Goal: Information Seeking & Learning: Learn about a topic

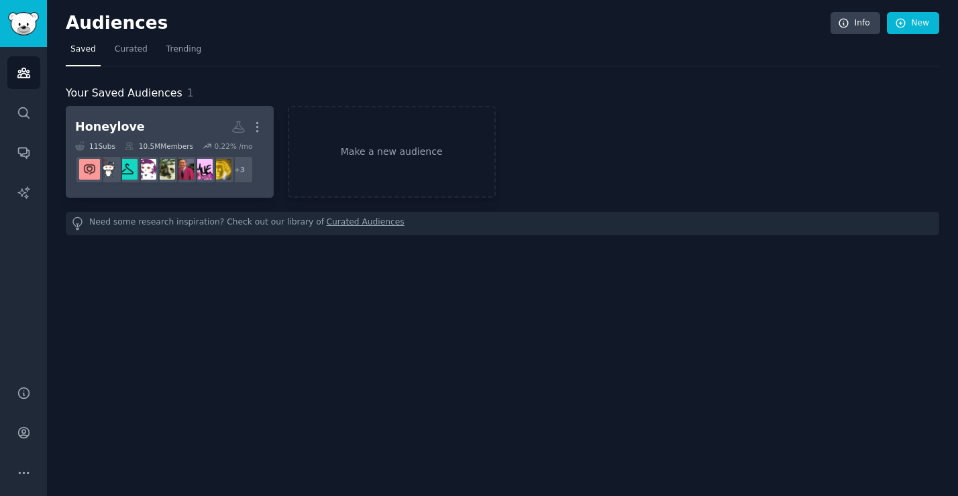
click at [168, 131] on h2 "Honeylove More" at bounding box center [169, 126] width 189 height 23
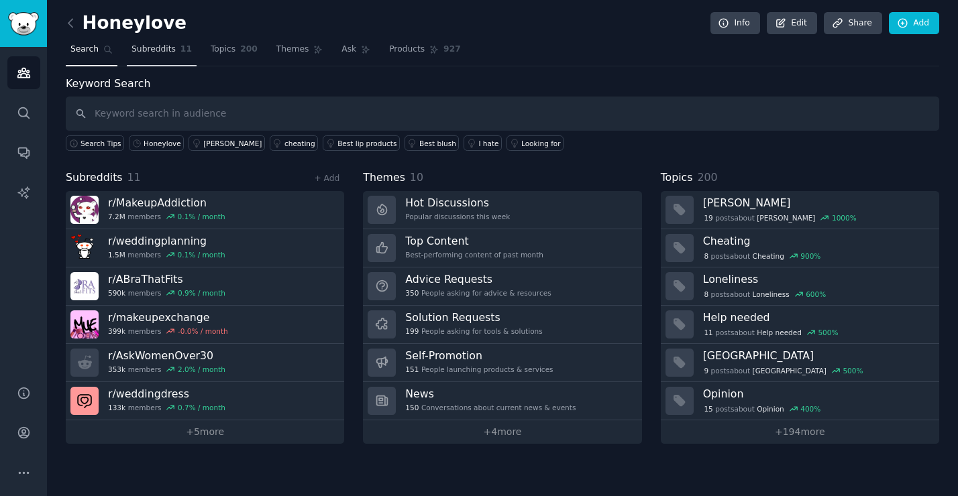
click at [157, 54] on span "Subreddits" at bounding box center [153, 50] width 44 height 12
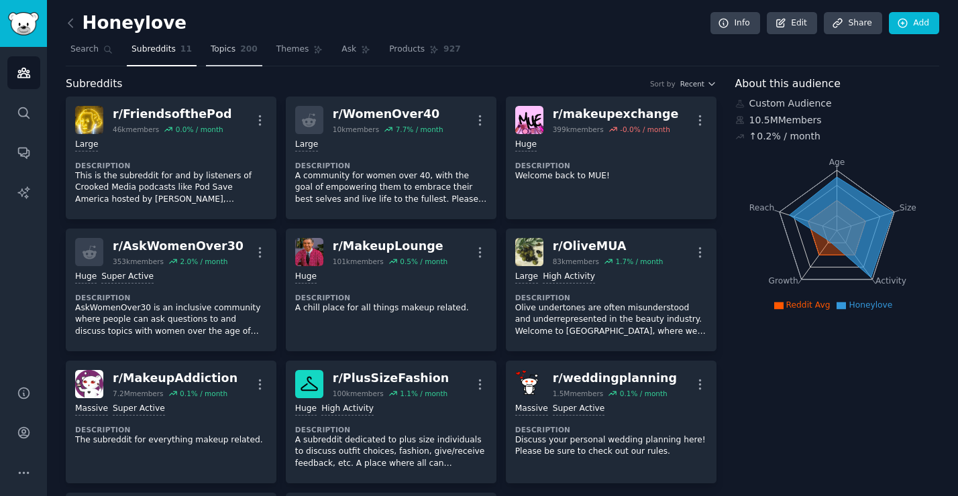
click at [227, 56] on link "Topics 200" at bounding box center [234, 52] width 56 height 27
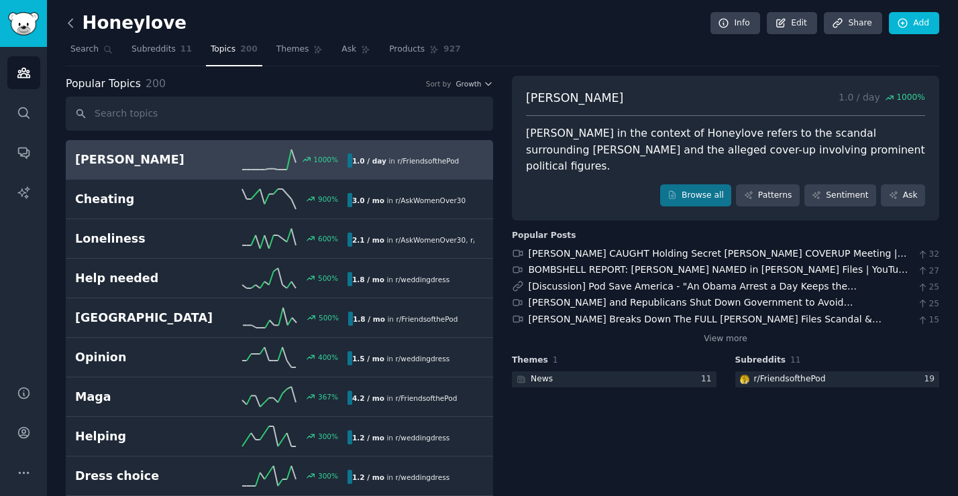
click at [70, 25] on icon at bounding box center [70, 23] width 4 height 8
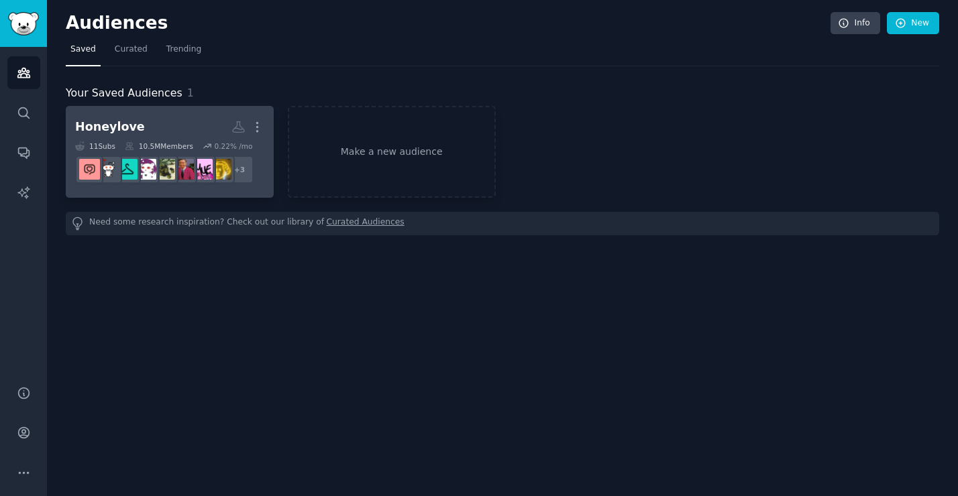
click at [140, 137] on h2 "Honeylove More" at bounding box center [169, 126] width 189 height 23
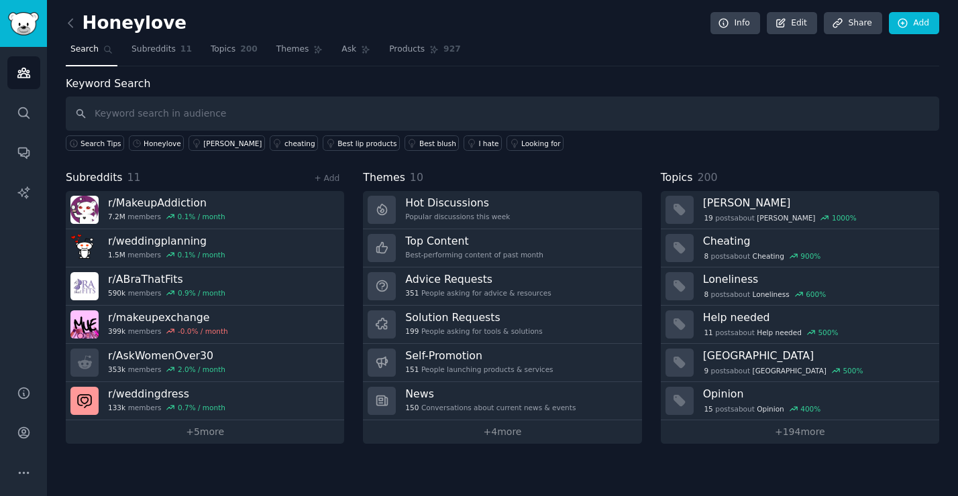
click at [744, 35] on div "Honeylove Info Edit Share Add" at bounding box center [502, 25] width 873 height 27
click at [741, 29] on link "Info" at bounding box center [735, 23] width 50 height 23
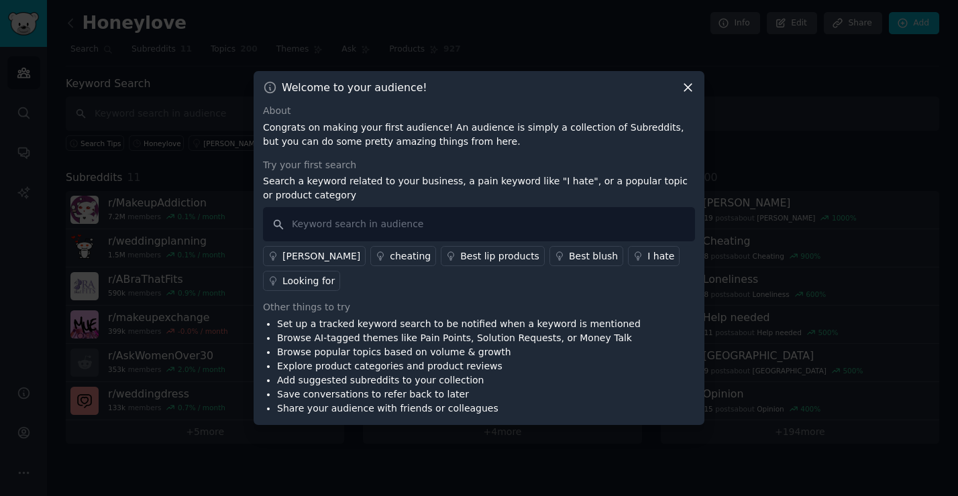
click at [687, 90] on icon at bounding box center [688, 87] width 14 height 14
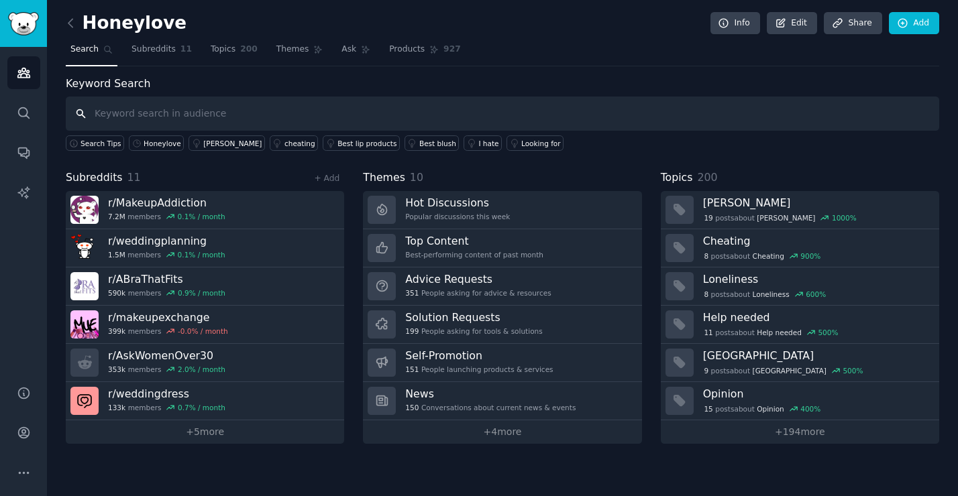
click at [241, 117] on input "text" at bounding box center [502, 114] width 873 height 34
type input "Honeylove"
click at [150, 146] on div "Honeylove" at bounding box center [163, 143] width 38 height 9
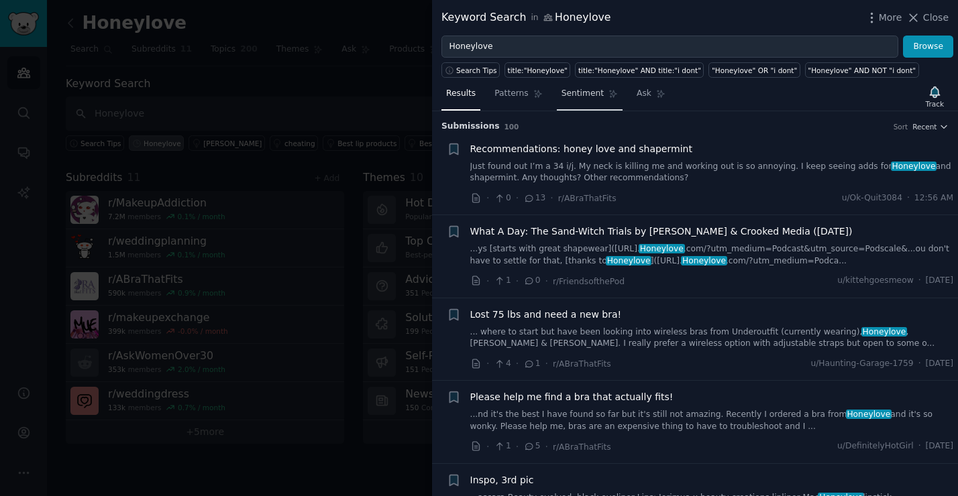
click at [589, 91] on span "Sentiment" at bounding box center [582, 94] width 42 height 12
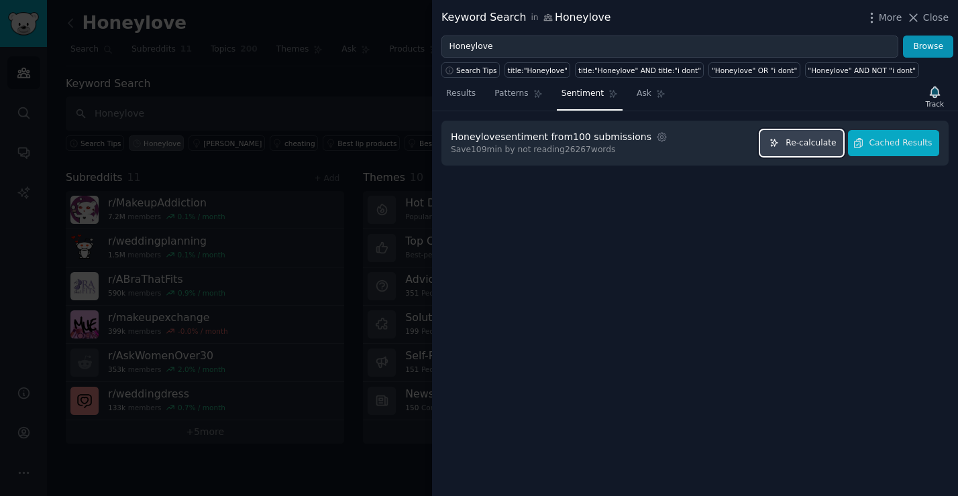
click at [817, 148] on span "Re-calculate" at bounding box center [810, 143] width 50 height 12
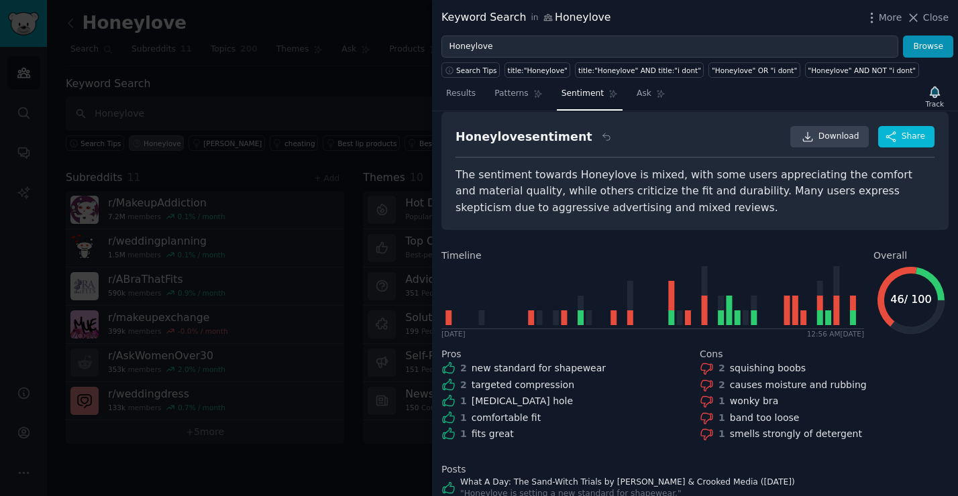
scroll to position [13, 0]
